Goal: Task Accomplishment & Management: Use online tool/utility

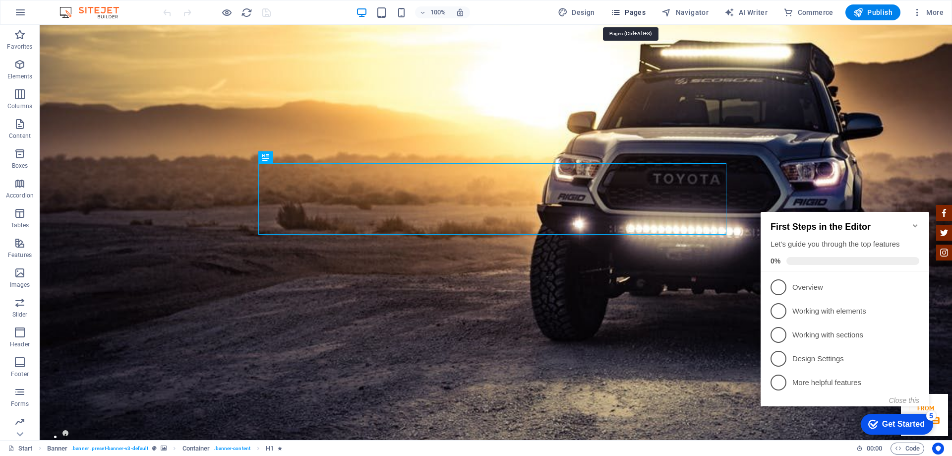
click at [621, 12] on icon "button" at bounding box center [616, 12] width 10 height 10
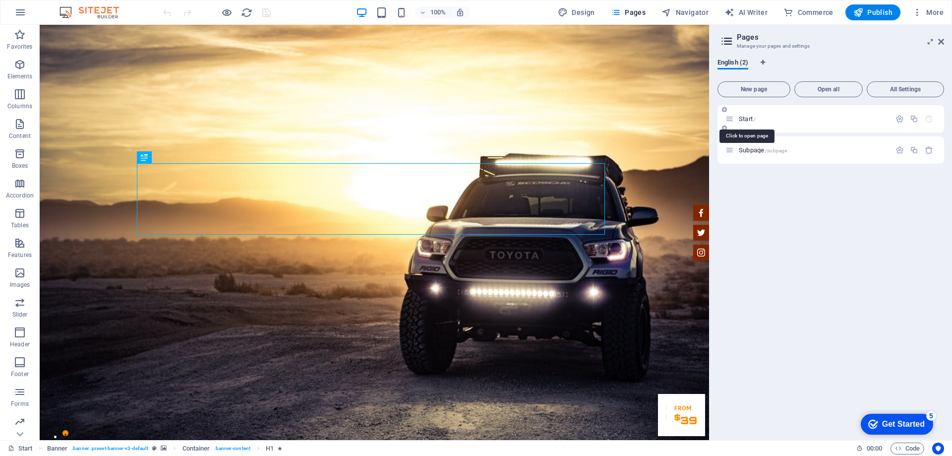
click at [751, 119] on span "Start /" at bounding box center [747, 118] width 17 height 7
click at [837, 88] on span "Open all" at bounding box center [829, 89] width 60 height 6
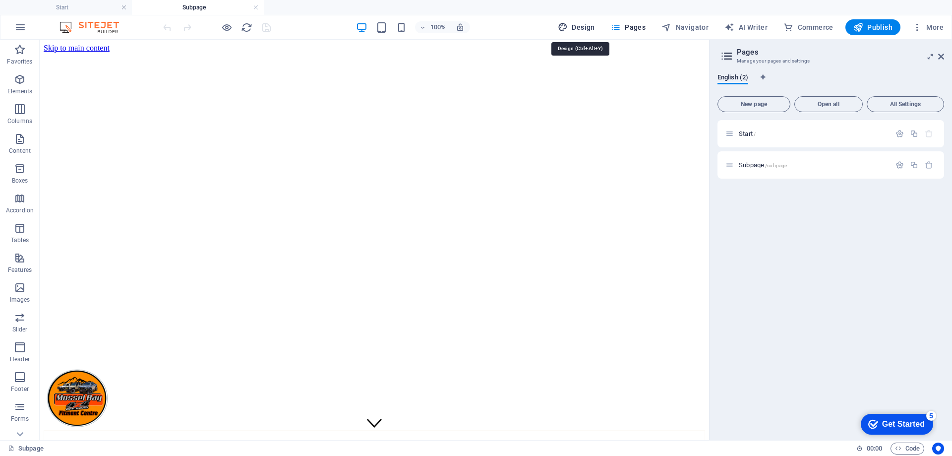
click at [583, 27] on span "Design" at bounding box center [576, 27] width 37 height 10
select select "700"
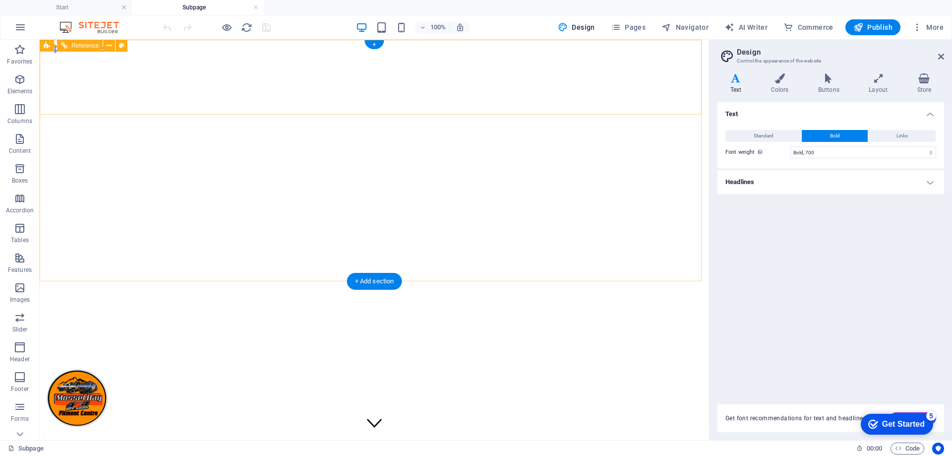
click at [411, 430] on nav "Home About us Services Inventory Feedback Contact" at bounding box center [375, 465] width 662 height 70
click at [358, 430] on nav "Home About us Services Inventory Feedback Contact" at bounding box center [375, 465] width 662 height 70
click at [294, 430] on nav "Home About us Services Inventory Feedback Contact" at bounding box center [375, 465] width 662 height 70
click at [380, 430] on nav "Home About us Services Inventory Feedback Contact" at bounding box center [375, 465] width 662 height 70
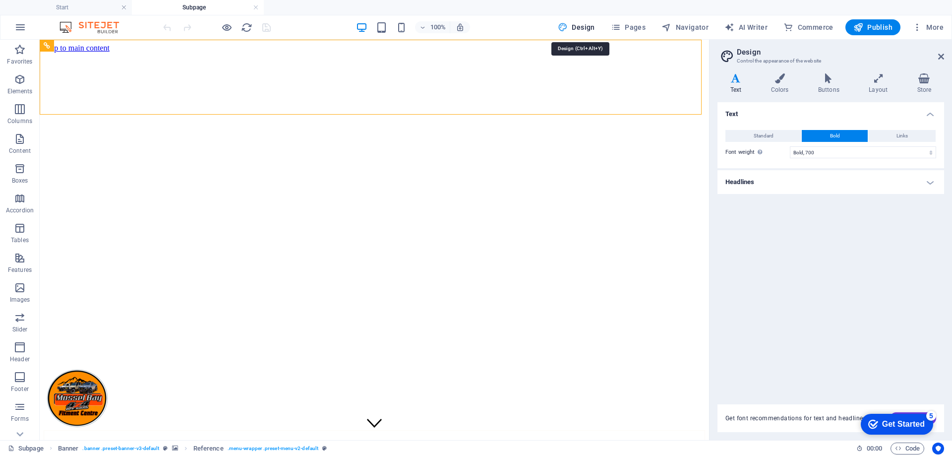
click at [585, 27] on span "Design" at bounding box center [576, 27] width 37 height 10
click at [878, 80] on icon at bounding box center [879, 78] width 44 height 10
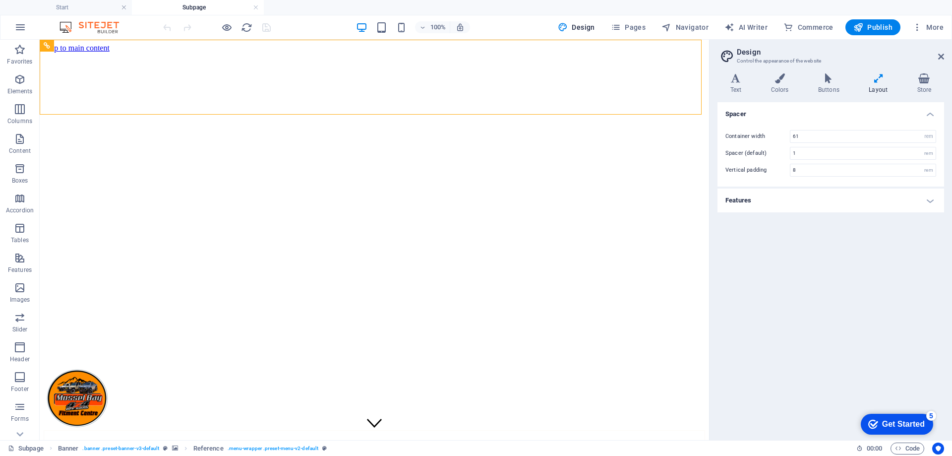
click at [884, 416] on div "checkmark Get Started 5" at bounding box center [897, 424] width 72 height 21
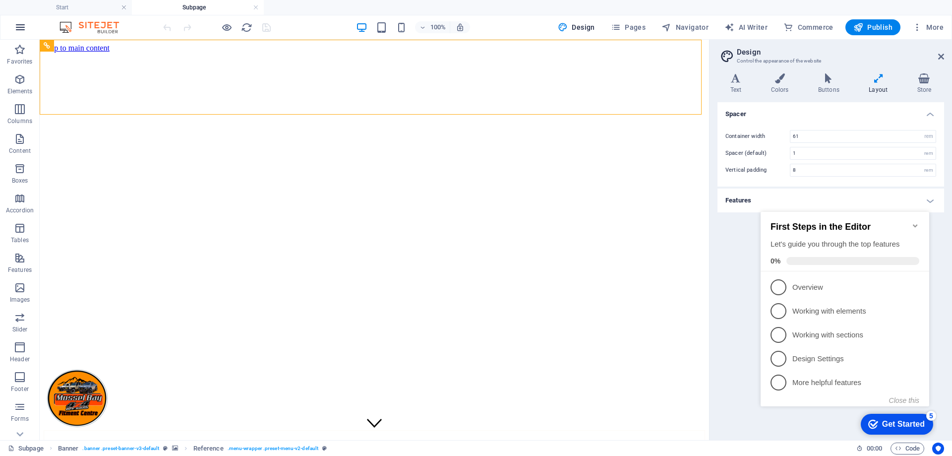
click at [20, 30] on icon "button" at bounding box center [20, 27] width 12 height 12
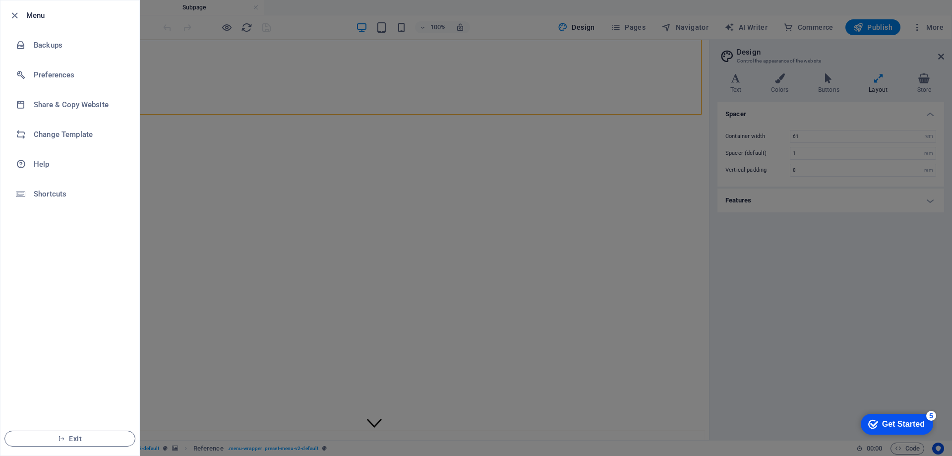
click at [265, 95] on div at bounding box center [476, 228] width 952 height 456
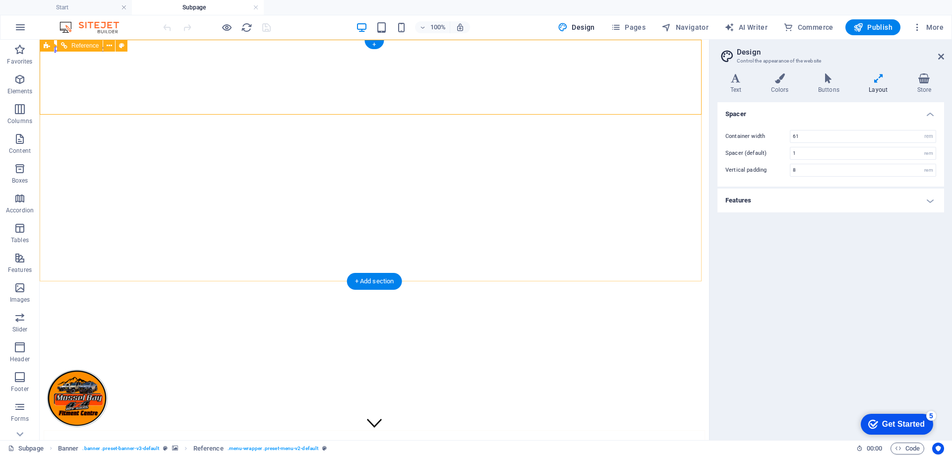
click at [372, 430] on nav "Home About us Services Inventory Feedback Contact" at bounding box center [375, 465] width 662 height 70
click at [286, 430] on nav "Home About us Services Inventory Feedback Contact" at bounding box center [375, 465] width 662 height 70
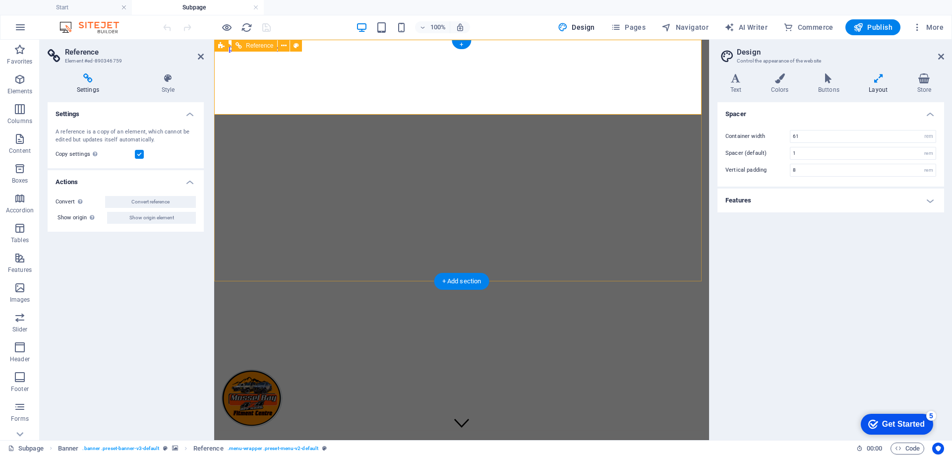
click at [358, 430] on nav "Home About us Services Inventory Feedback Contact" at bounding box center [461, 465] width 487 height 70
click at [453, 430] on nav "Home About us Services Inventory Feedback Contact" at bounding box center [461, 465] width 487 height 70
click at [506, 430] on nav "Home About us Services Inventory Feedback Contact" at bounding box center [461, 465] width 487 height 70
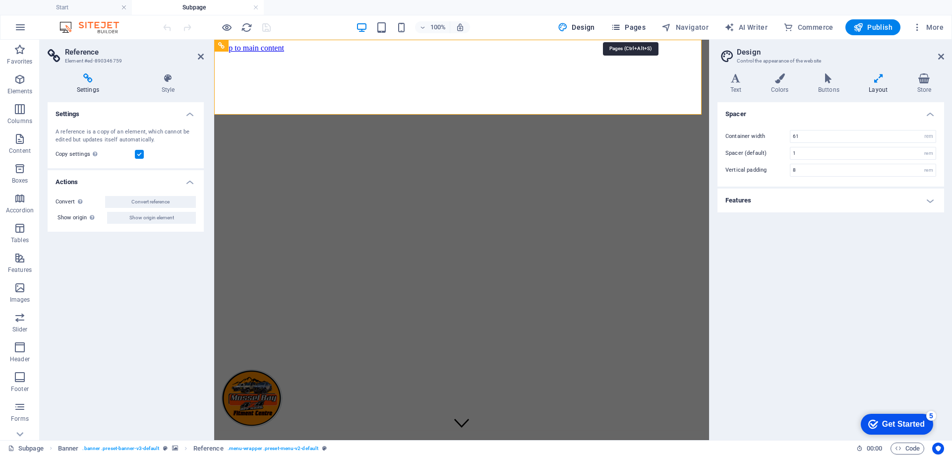
click at [634, 27] on span "Pages" at bounding box center [628, 27] width 35 height 10
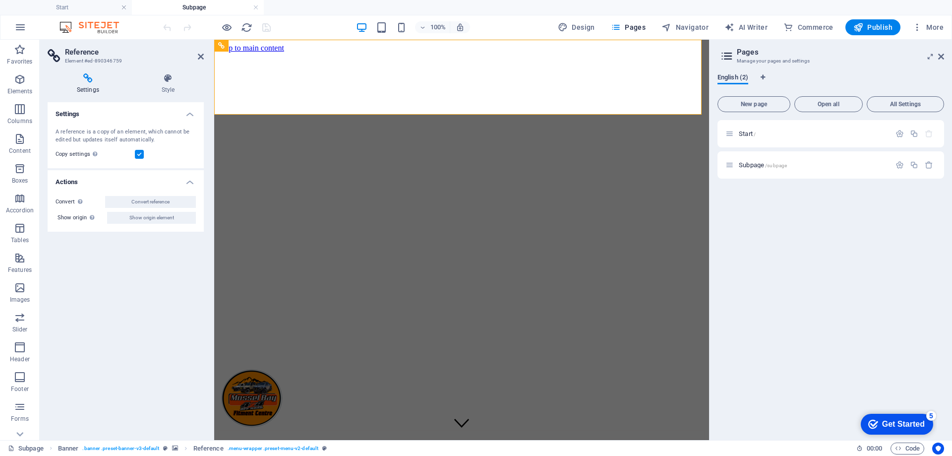
click at [735, 75] on span "English (2)" at bounding box center [733, 78] width 31 height 14
click at [750, 131] on span "Start /" at bounding box center [747, 133] width 17 height 7
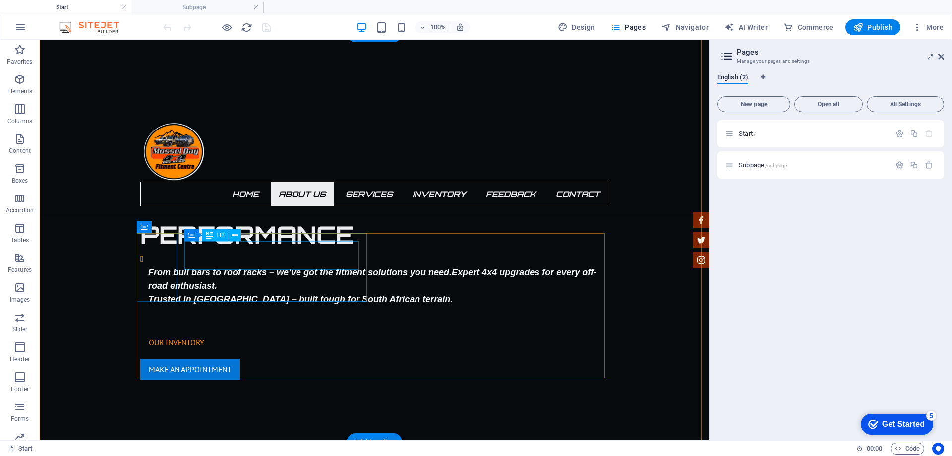
scroll to position [446, 0]
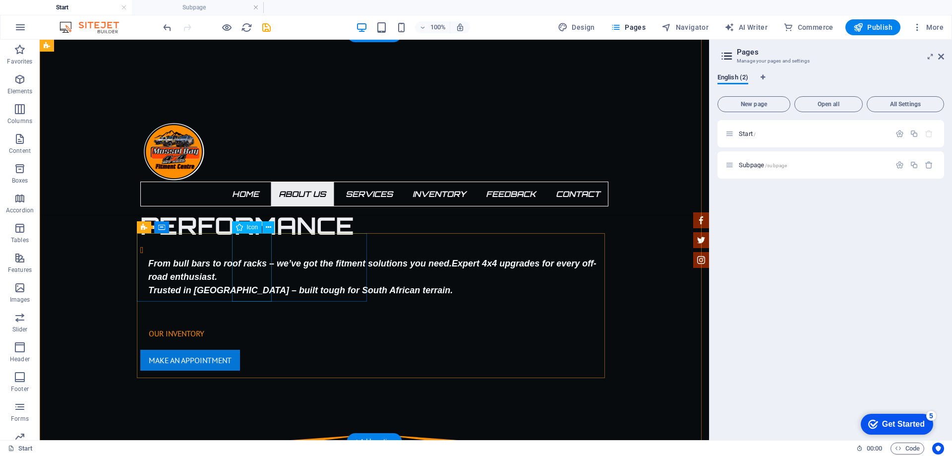
click at [142, 225] on icon at bounding box center [144, 227] width 6 height 12
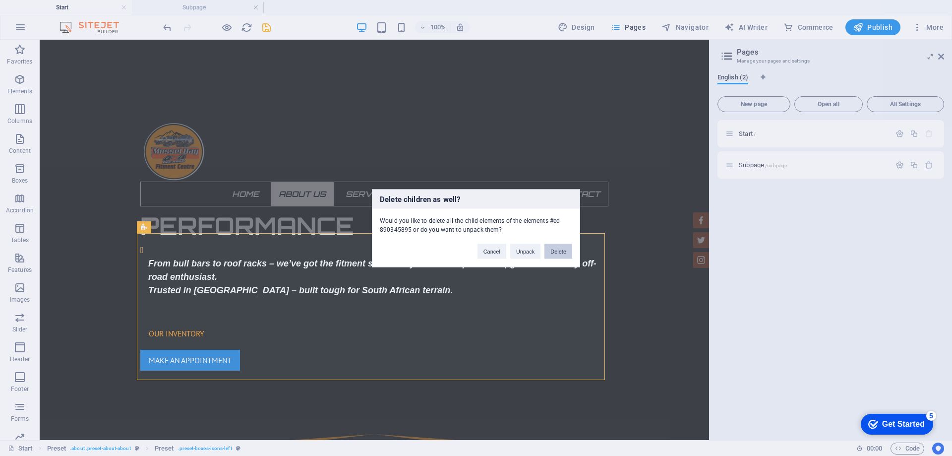
click at [560, 250] on button "Delete" at bounding box center [559, 251] width 28 height 15
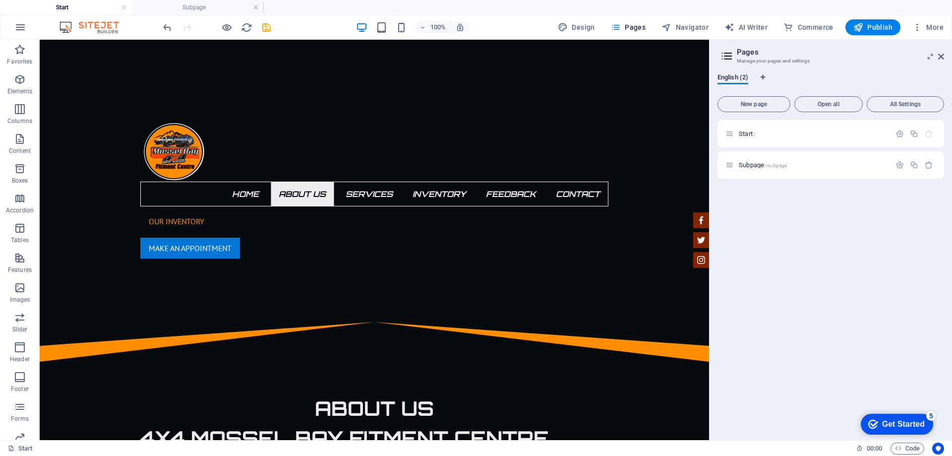
scroll to position [595, 0]
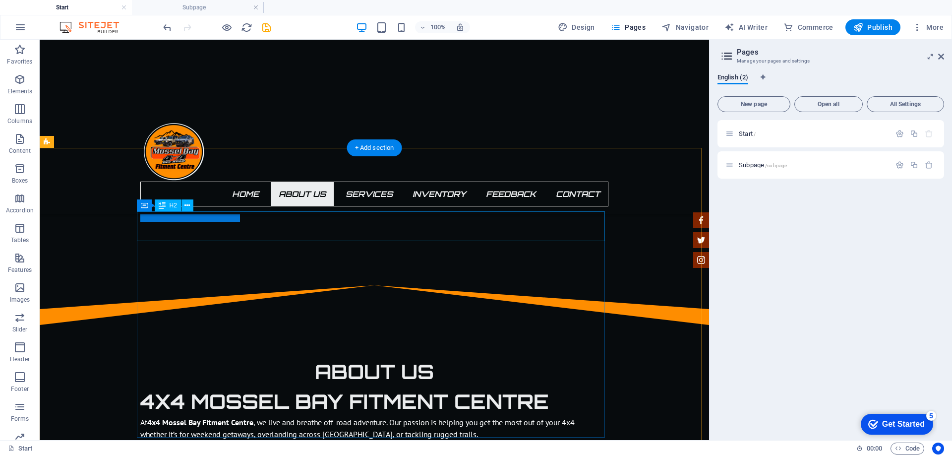
click at [186, 205] on icon at bounding box center [187, 205] width 5 height 10
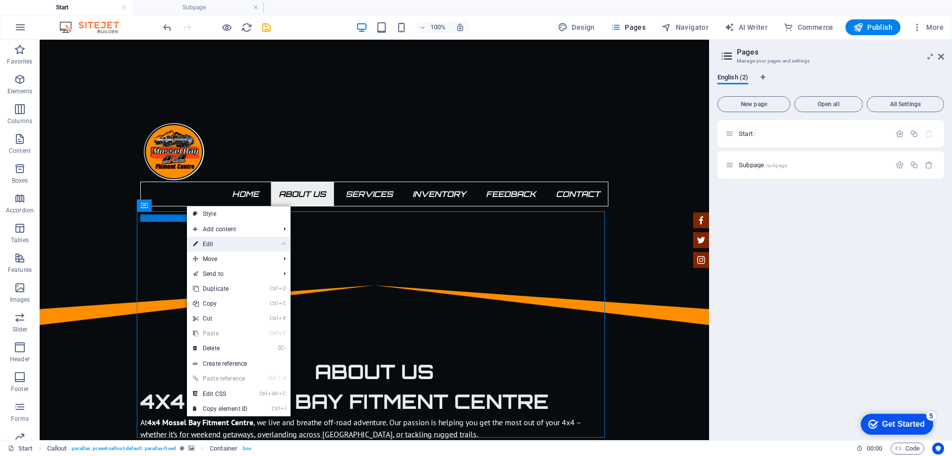
click at [218, 245] on link "⏎ Edit" at bounding box center [220, 244] width 66 height 15
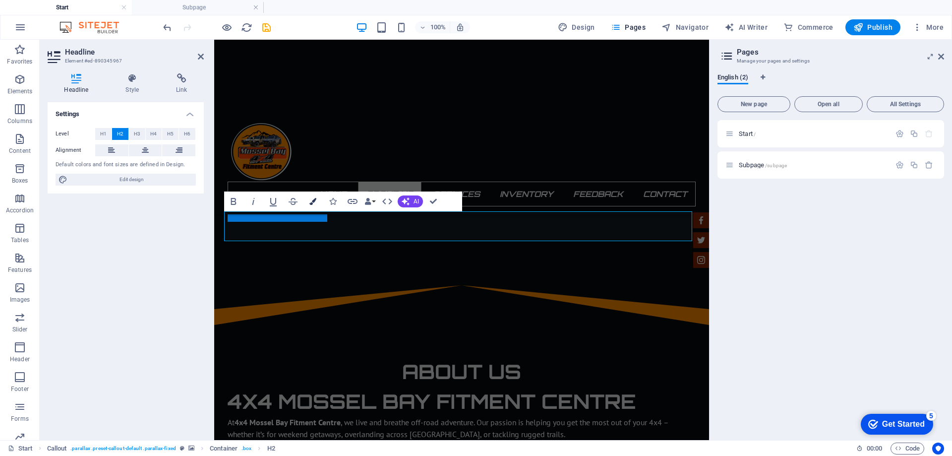
click at [315, 202] on icon "button" at bounding box center [313, 201] width 7 height 7
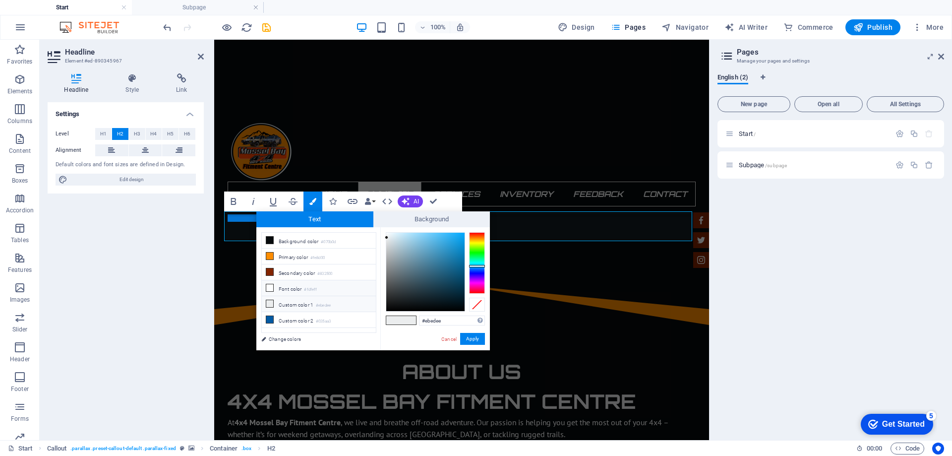
click at [271, 287] on icon at bounding box center [269, 287] width 7 height 7
type input "#fdfeff"
click at [474, 342] on button "Apply" at bounding box center [472, 339] width 25 height 12
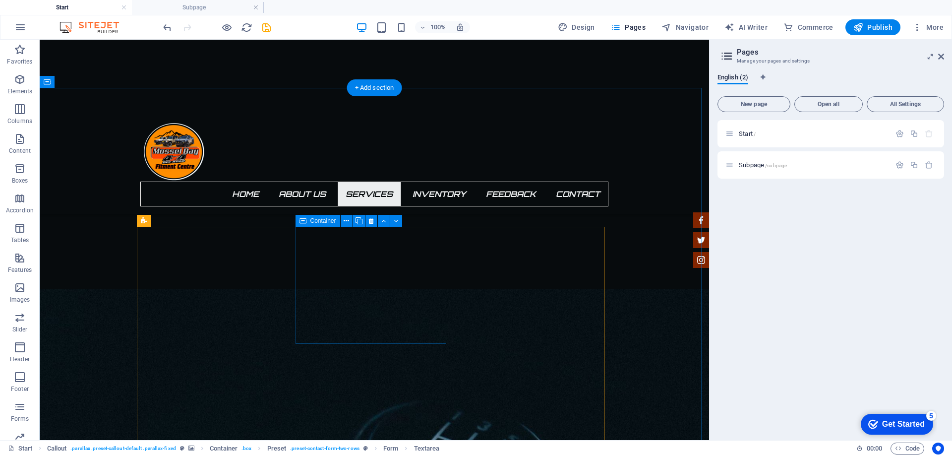
scroll to position [1042, 0]
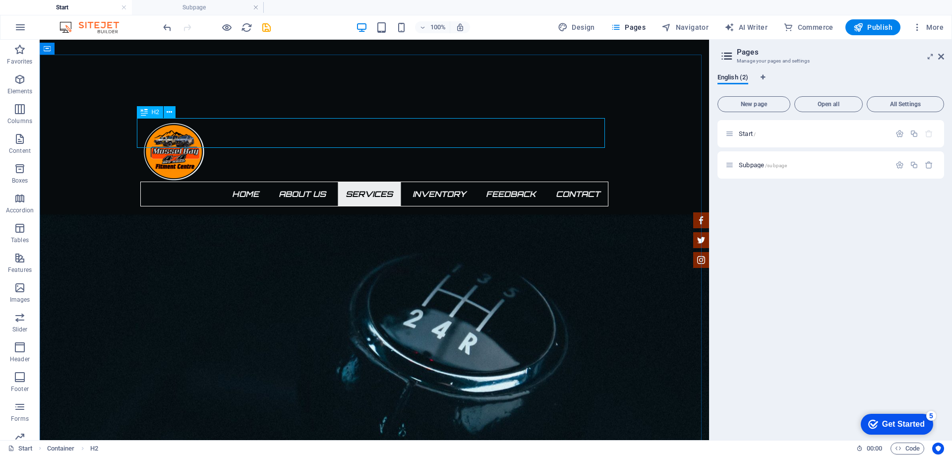
click at [148, 111] on div "H2" at bounding box center [150, 112] width 26 height 12
click at [143, 112] on icon at bounding box center [144, 112] width 7 height 12
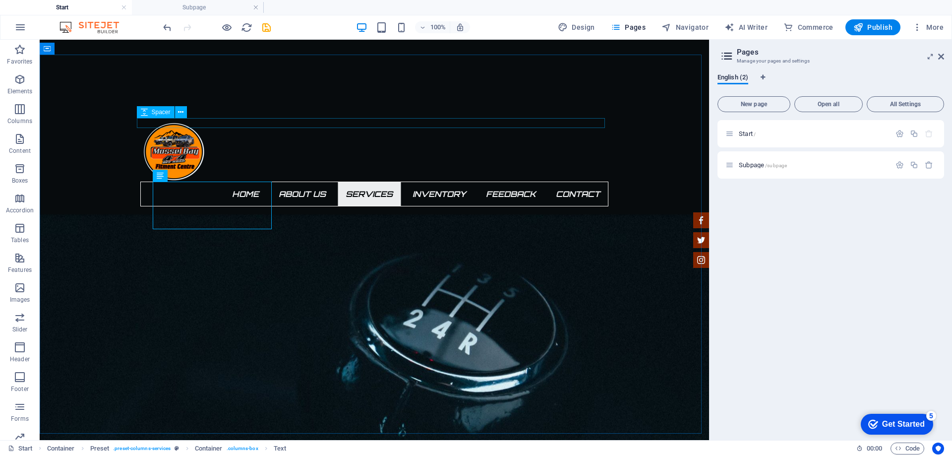
click at [146, 115] on icon at bounding box center [144, 112] width 7 height 12
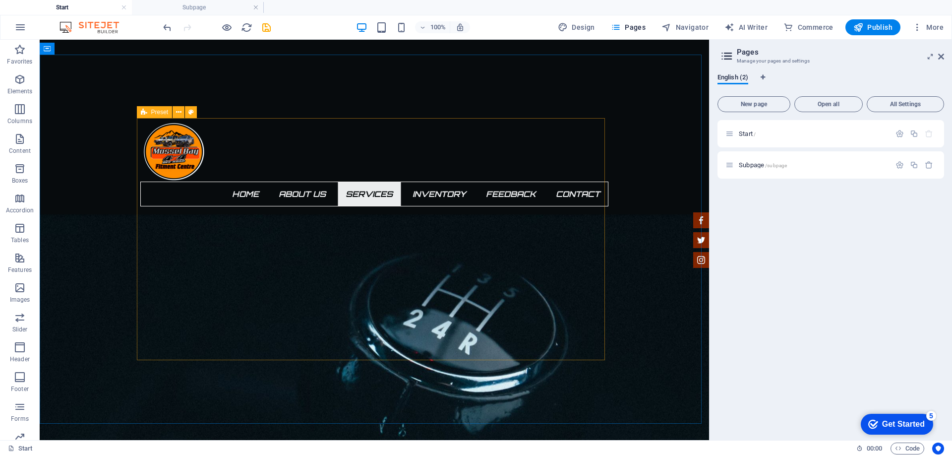
click at [143, 114] on icon at bounding box center [144, 112] width 6 height 12
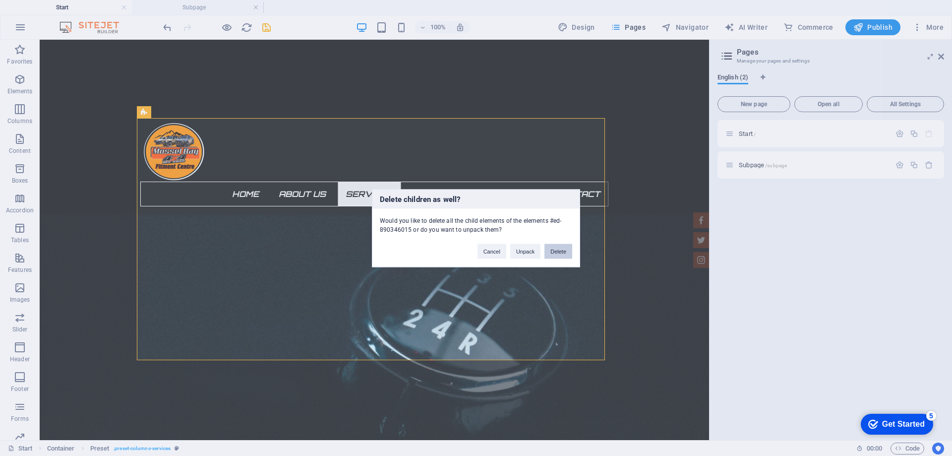
click at [559, 248] on button "Delete" at bounding box center [559, 251] width 28 height 15
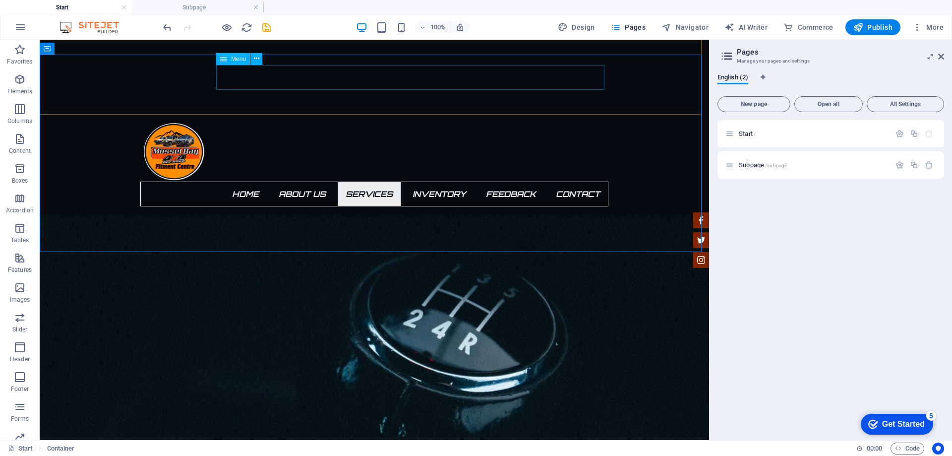
click at [372, 182] on nav "Home About us Services Inventory Feedback Contact" at bounding box center [374, 194] width 468 height 25
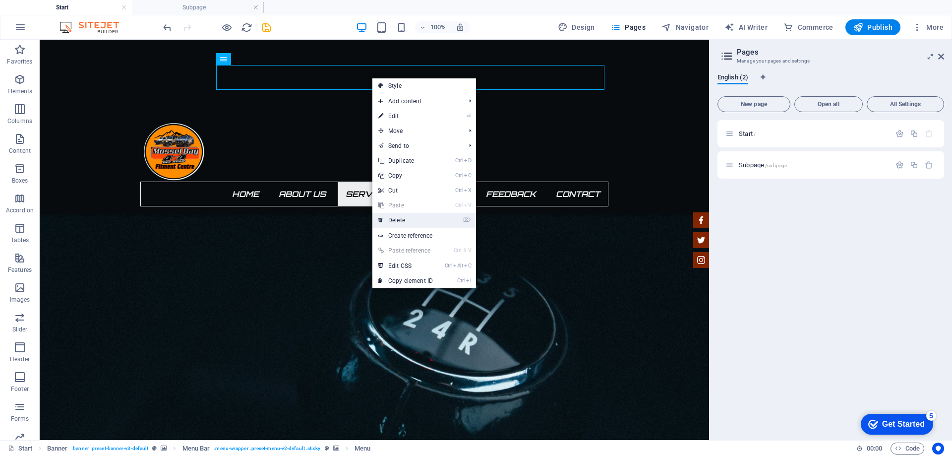
click at [403, 218] on link "⌦ Delete" at bounding box center [406, 220] width 66 height 15
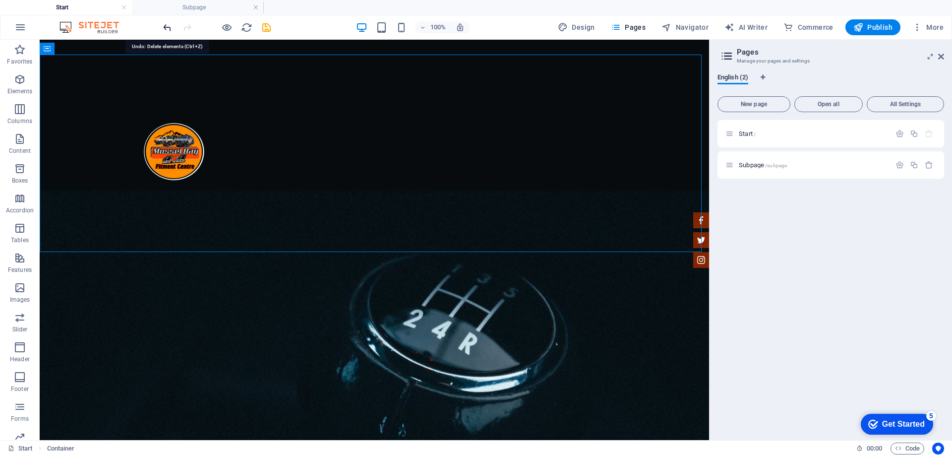
click at [166, 28] on icon "undo" at bounding box center [167, 27] width 11 height 11
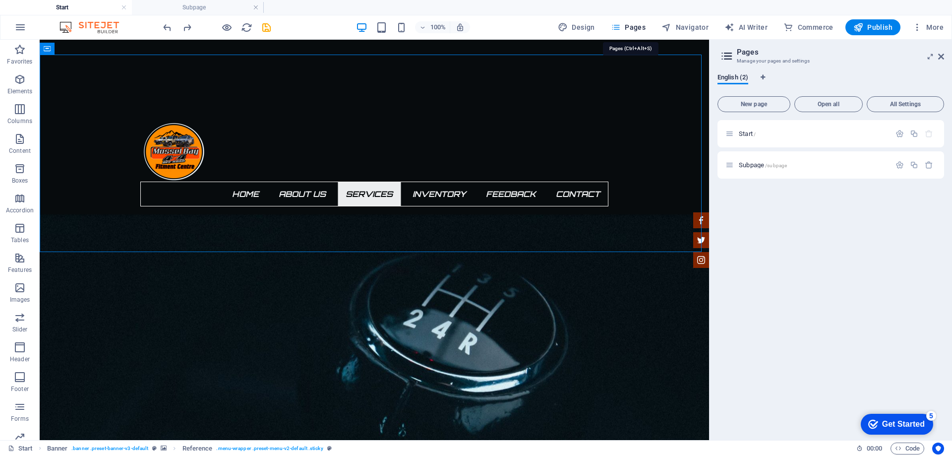
click at [634, 23] on span "Pages" at bounding box center [628, 27] width 35 height 10
click at [729, 57] on icon at bounding box center [727, 56] width 15 height 14
click at [822, 101] on span "Open all" at bounding box center [829, 104] width 60 height 6
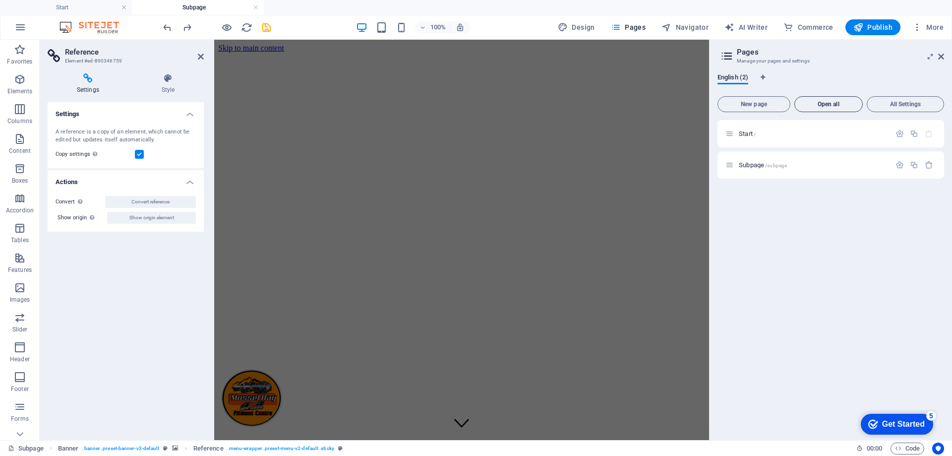
scroll to position [0, 0]
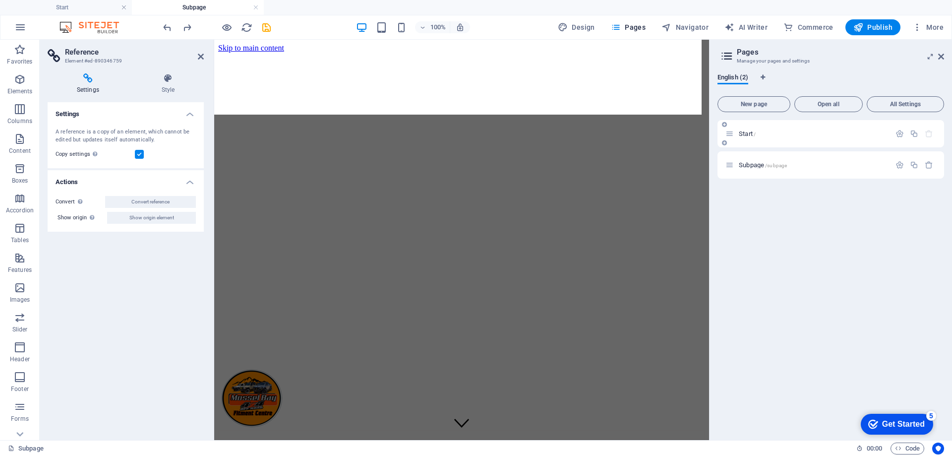
click at [799, 140] on div "Start /" at bounding box center [831, 133] width 227 height 27
click at [740, 160] on div "Subpage /subpage" at bounding box center [808, 164] width 165 height 11
click at [746, 164] on span "Subpage /subpage" at bounding box center [763, 164] width 48 height 7
click at [900, 165] on icon "button" at bounding box center [900, 165] width 8 height 8
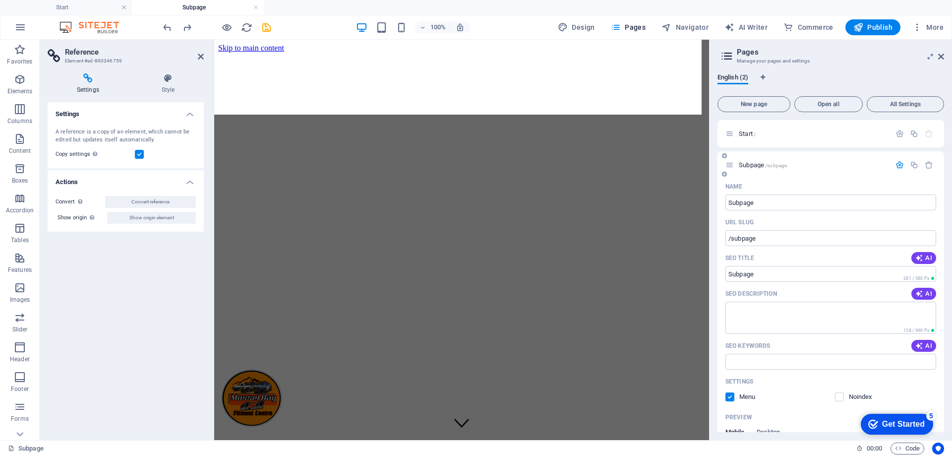
click at [744, 157] on div "Subpage /subpage" at bounding box center [831, 164] width 227 height 27
click at [760, 134] on p "Start /" at bounding box center [813, 133] width 149 height 6
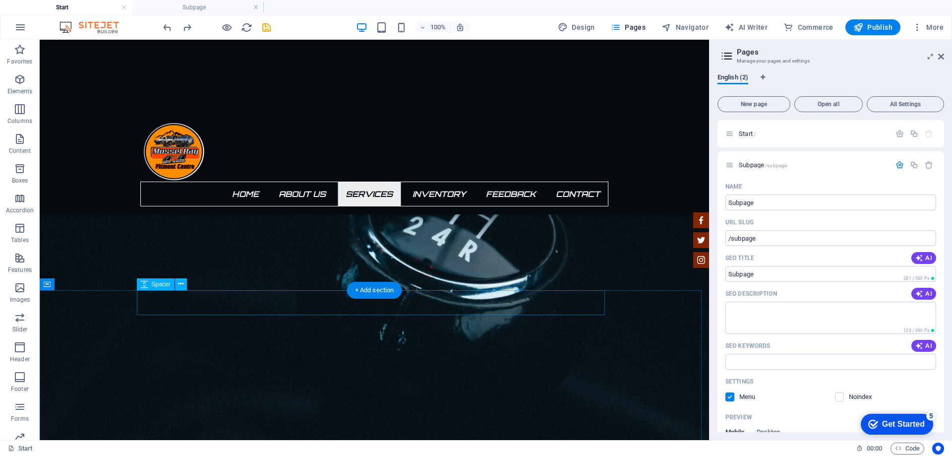
scroll to position [1141, 0]
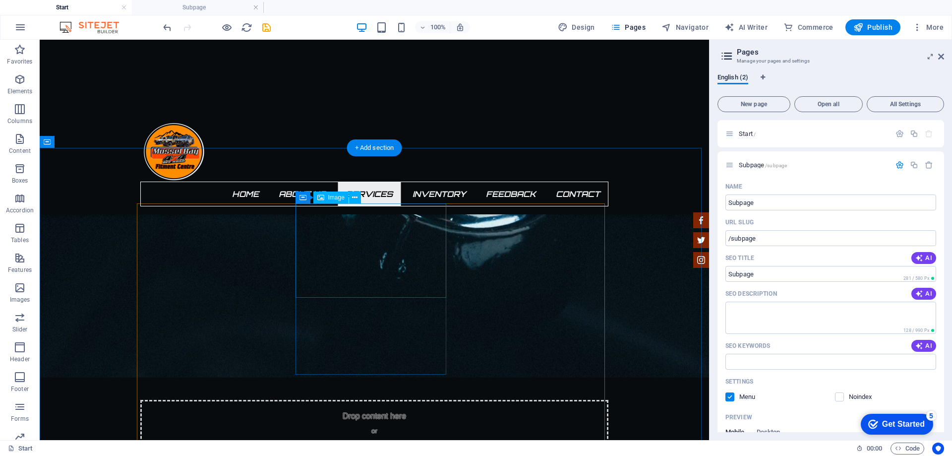
scroll to position [1191, 0]
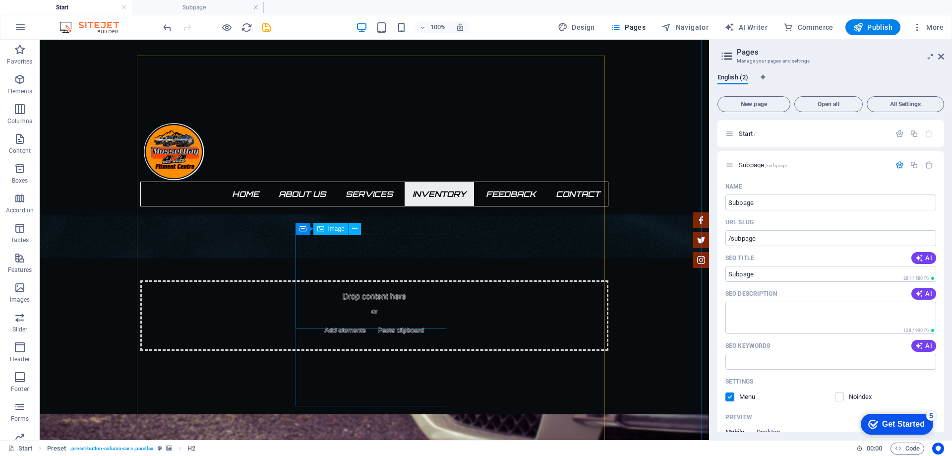
scroll to position [1389, 0]
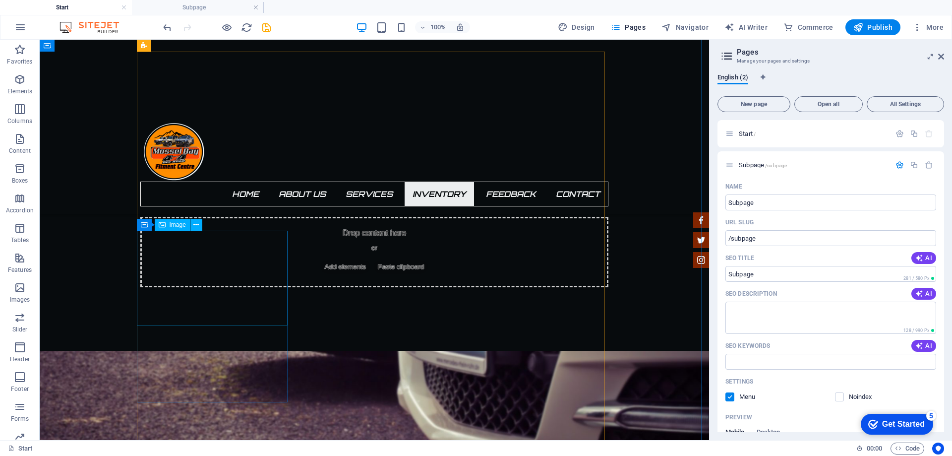
click at [177, 224] on span "Image" at bounding box center [178, 225] width 16 height 6
click at [178, 228] on span "Image" at bounding box center [178, 225] width 16 height 6
select select "%"
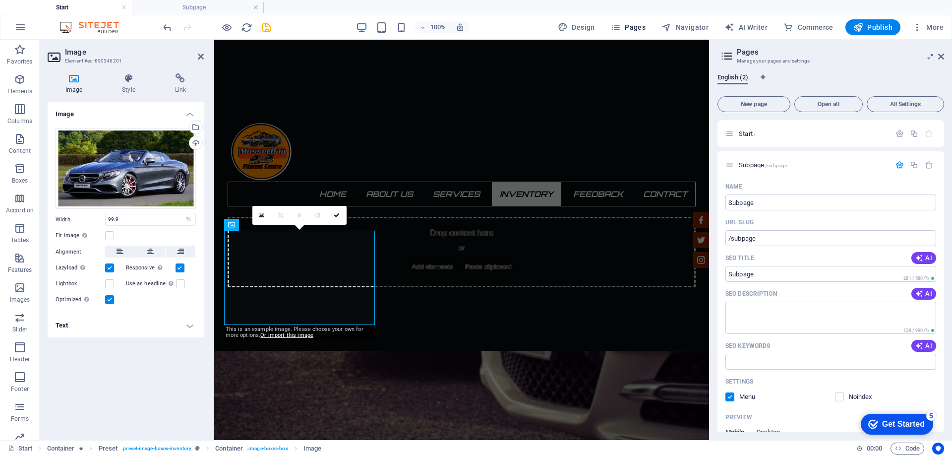
click at [69, 77] on icon at bounding box center [74, 78] width 53 height 10
click at [68, 85] on h4 "Image" at bounding box center [76, 83] width 57 height 21
click at [117, 162] on div "Drag files here, click to choose files or select files from Files or our free s…" at bounding box center [126, 168] width 140 height 81
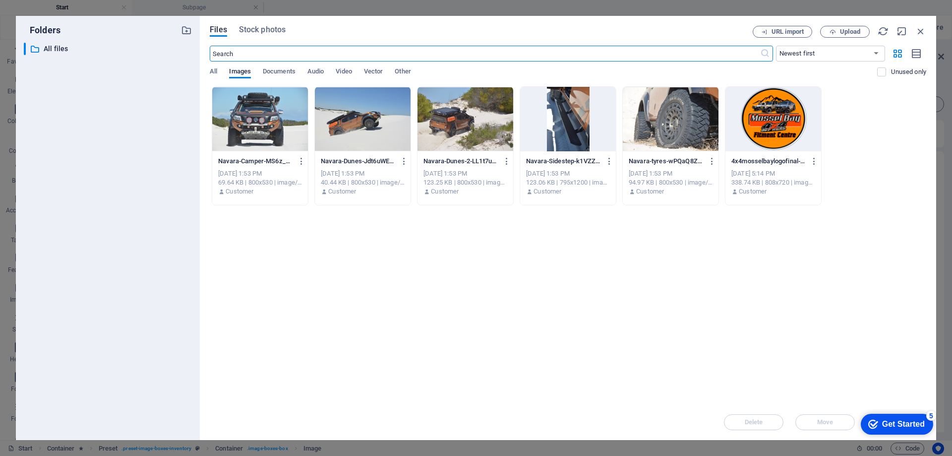
scroll to position [1749, 0]
click at [837, 31] on span "Upload" at bounding box center [845, 32] width 41 height 6
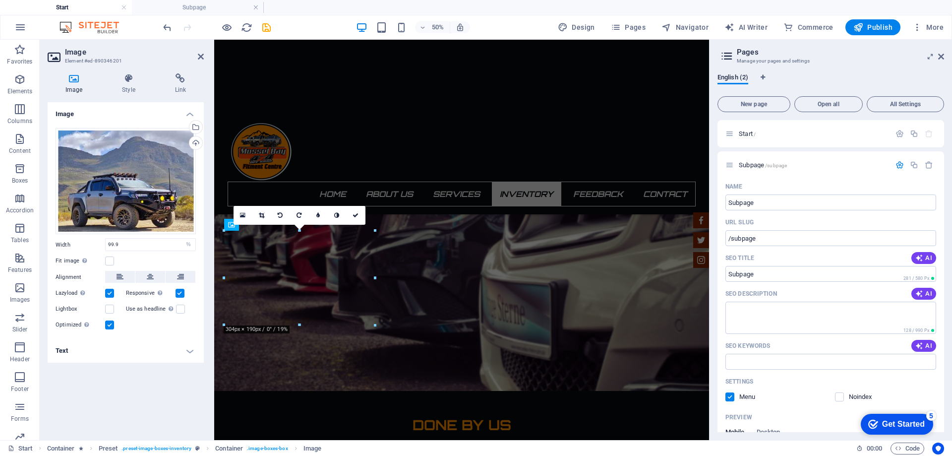
scroll to position [1389, 0]
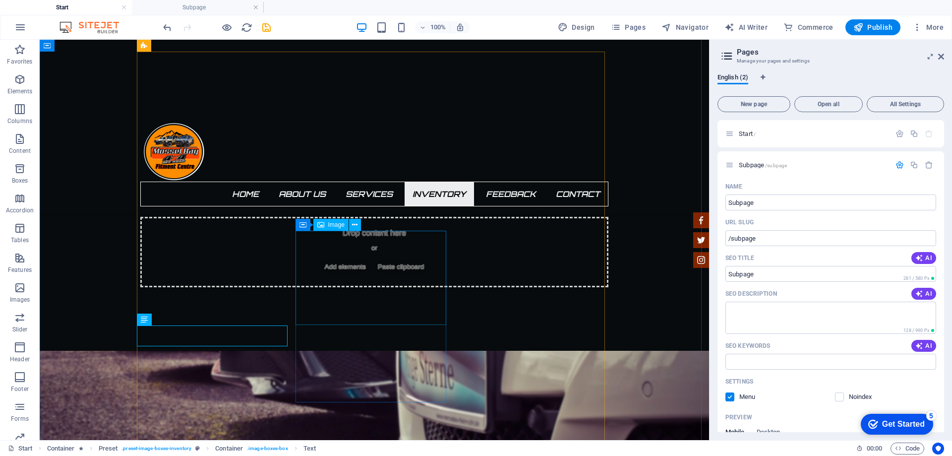
select select "%"
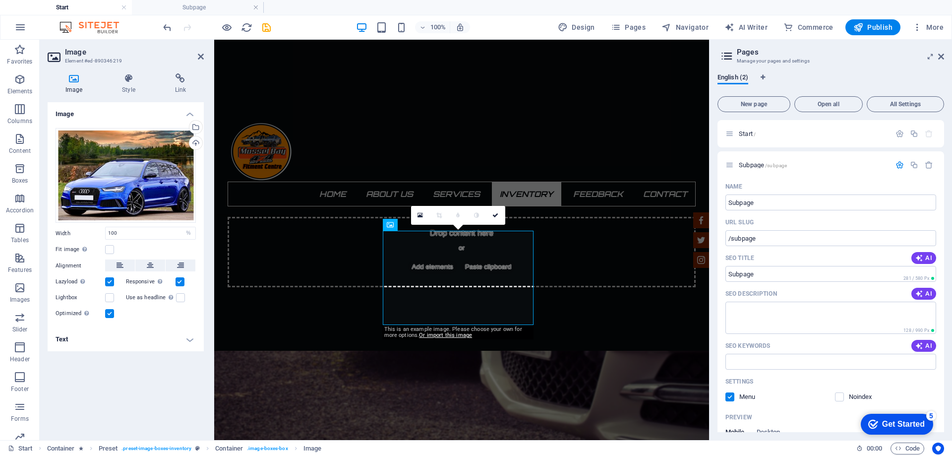
click at [70, 87] on h4 "Image" at bounding box center [76, 83] width 57 height 21
click at [138, 192] on div "Drag files here, click to choose files or select files from Files or our free s…" at bounding box center [126, 175] width 140 height 95
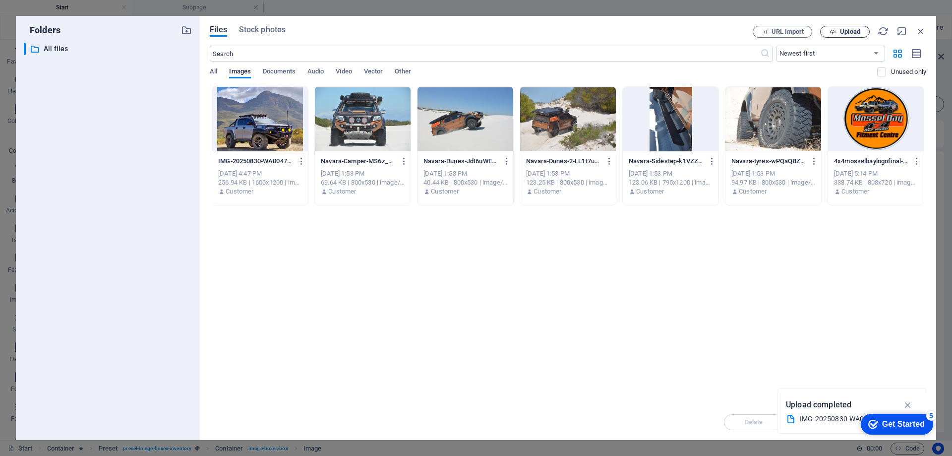
click at [838, 27] on button "Upload" at bounding box center [845, 32] width 50 height 12
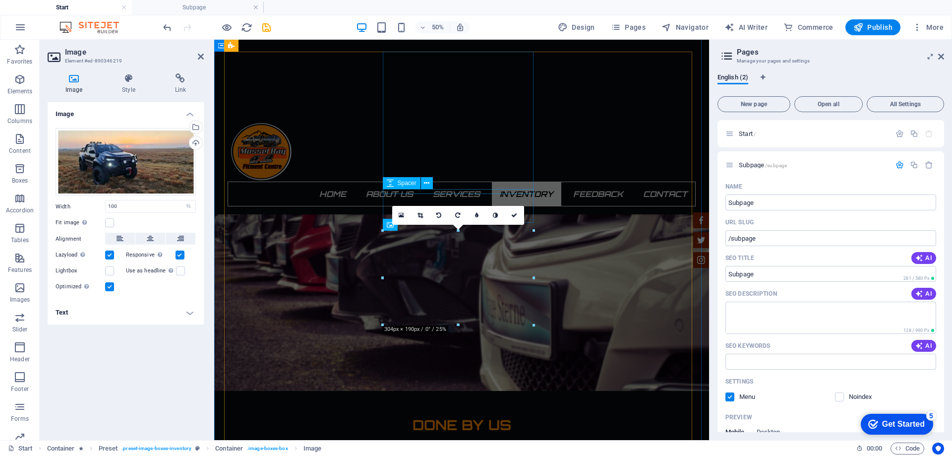
scroll to position [1389, 0]
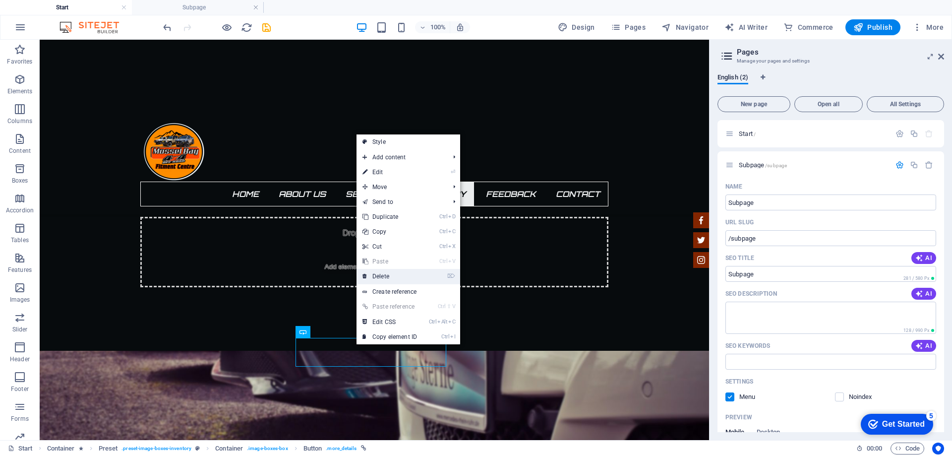
click at [384, 274] on link "⌦ Delete" at bounding box center [390, 276] width 66 height 15
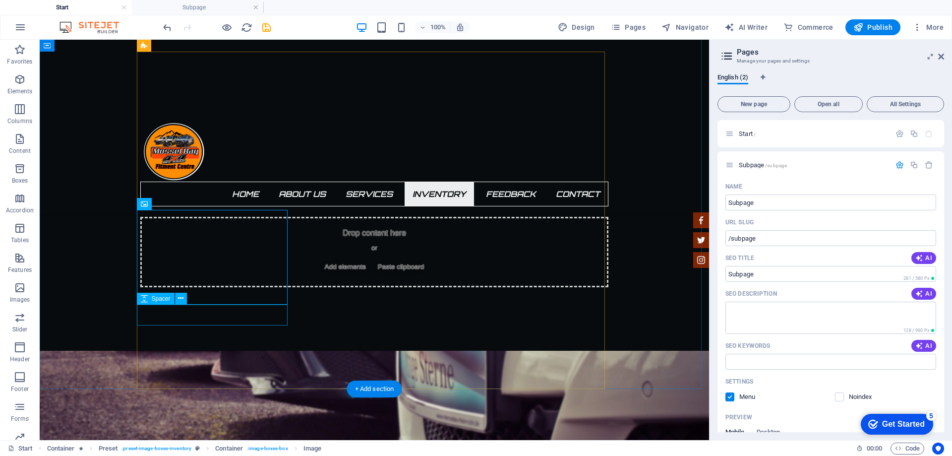
select select "px"
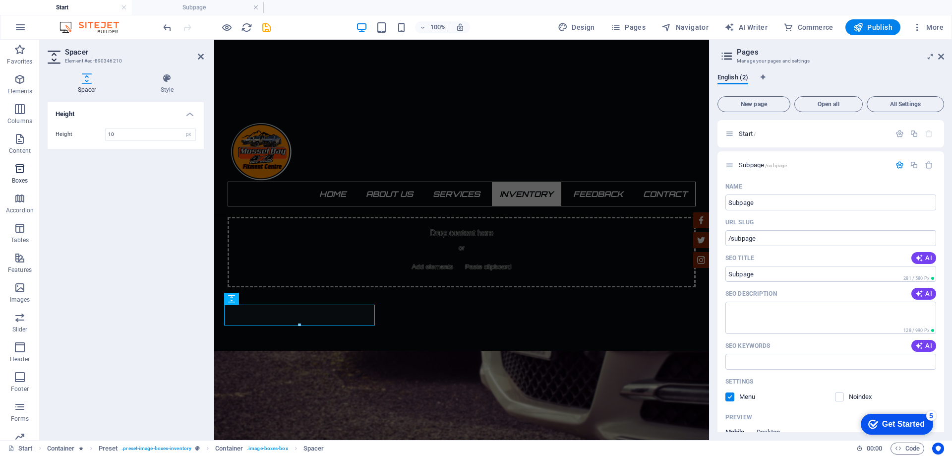
click at [20, 161] on button "Boxes" at bounding box center [20, 174] width 40 height 30
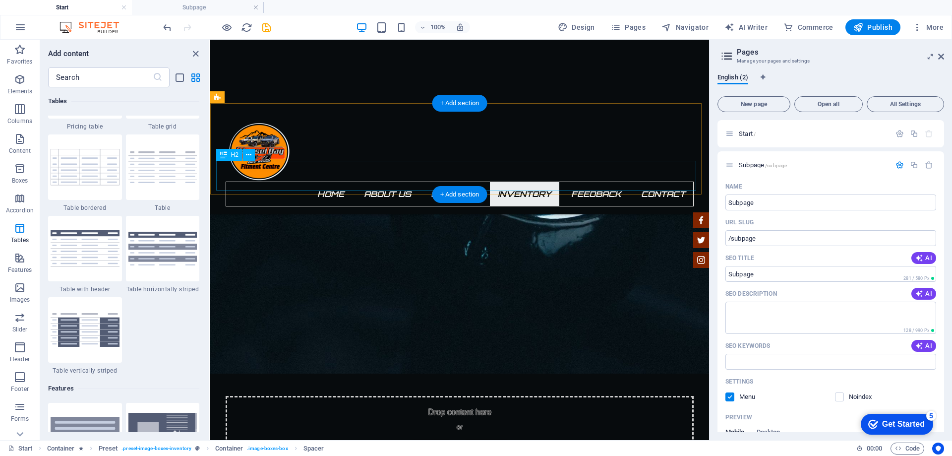
scroll to position [1191, 0]
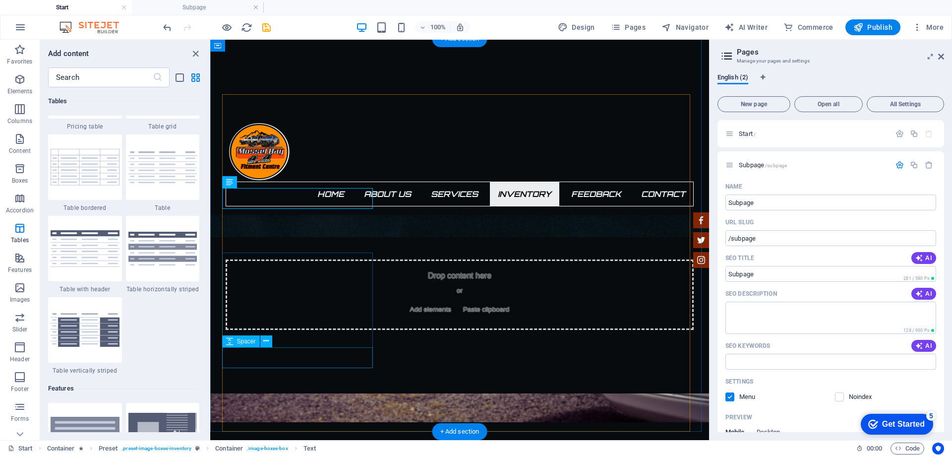
scroll to position [1389, 0]
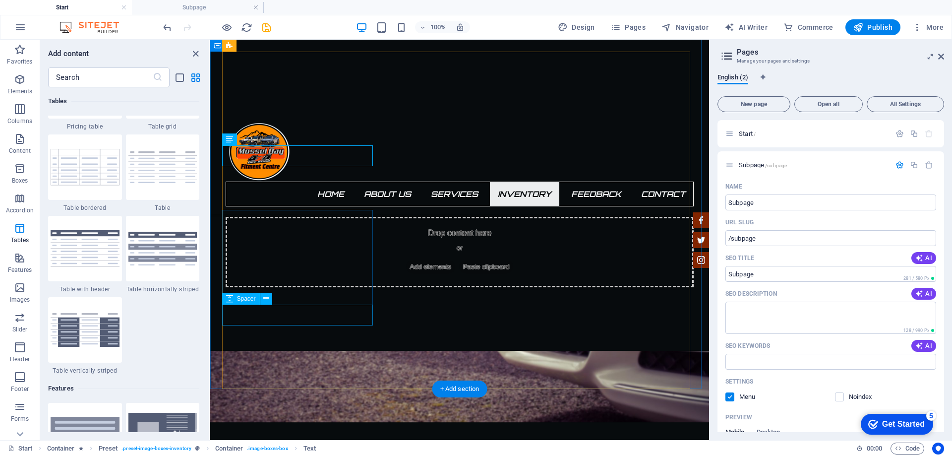
click at [267, 300] on icon at bounding box center [265, 298] width 5 height 10
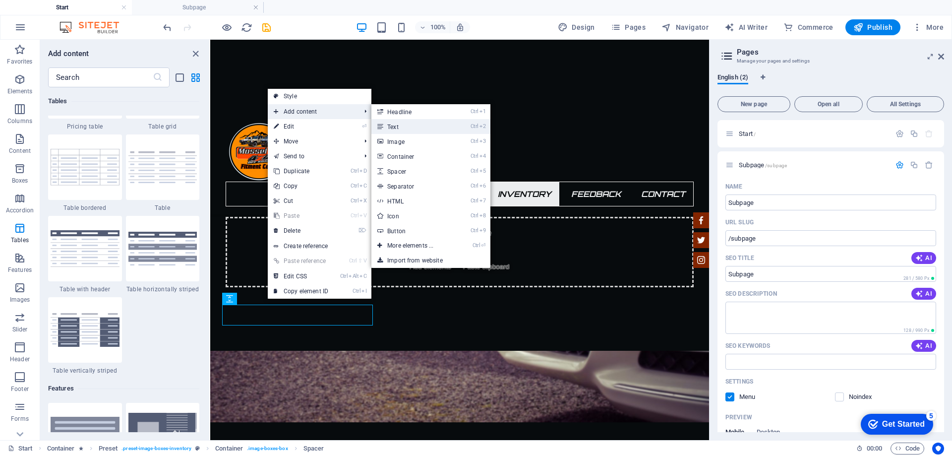
click at [407, 130] on link "Ctrl 2 Text" at bounding box center [413, 126] width 82 height 15
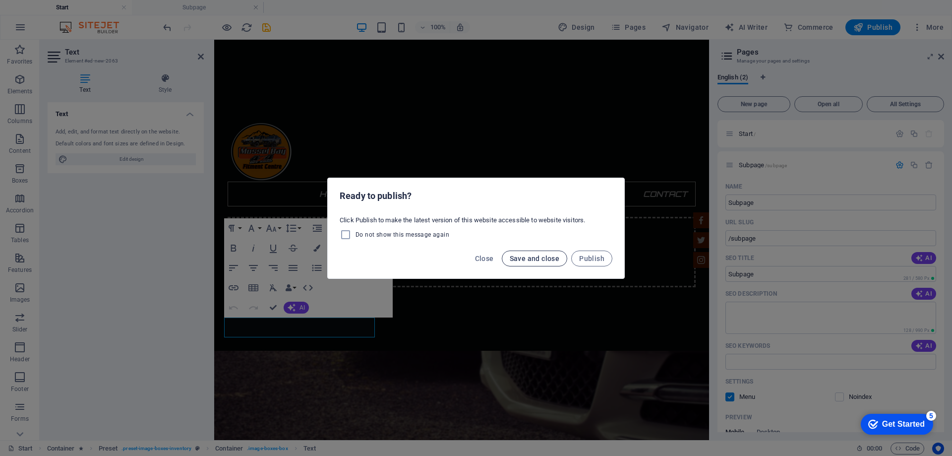
click at [541, 254] on span "Save and close" at bounding box center [535, 258] width 50 height 8
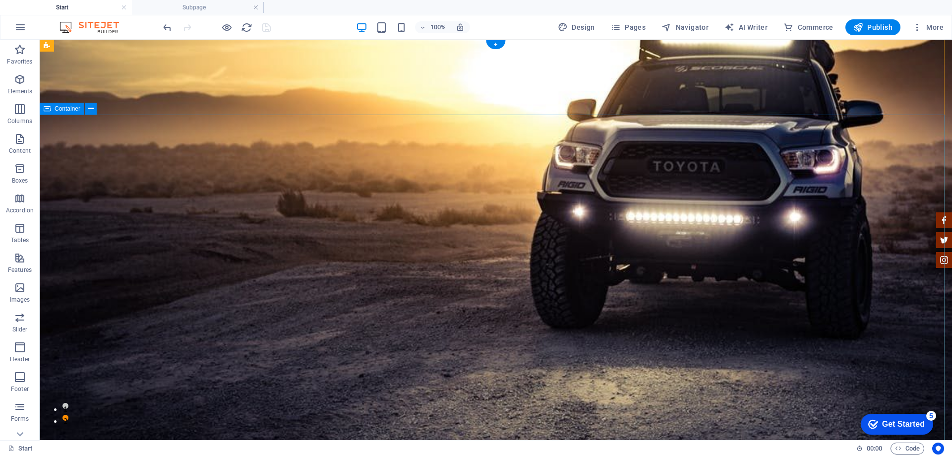
scroll to position [0, 0]
